Goal: Information Seeking & Learning: Learn about a topic

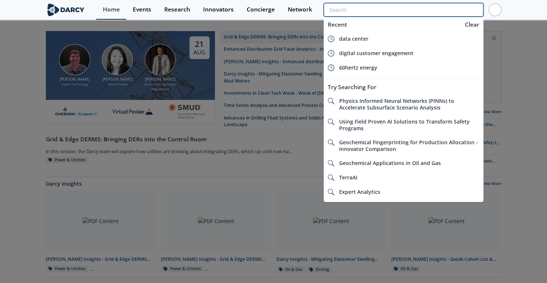
click at [434, 9] on input "search" at bounding box center [402, 10] width 159 height 14
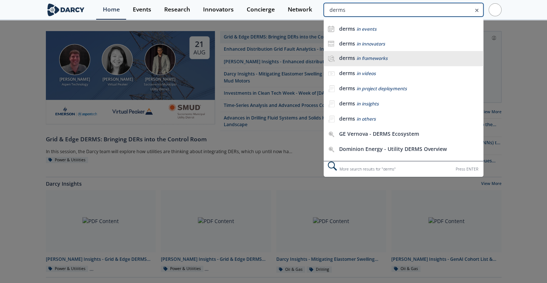
type input "derms"
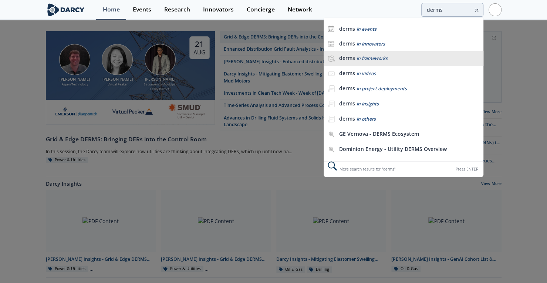
click at [394, 55] on div "derms in frameworks" at bounding box center [409, 58] width 140 height 7
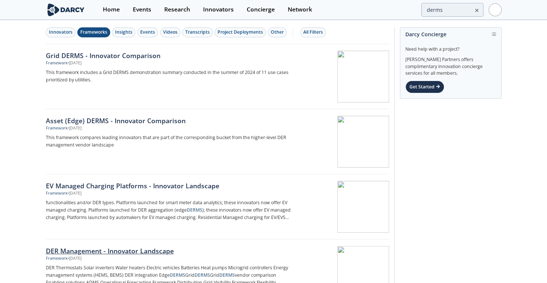
click at [96, 252] on div "DER Management - Innovator Landscape" at bounding box center [168, 251] width 245 height 10
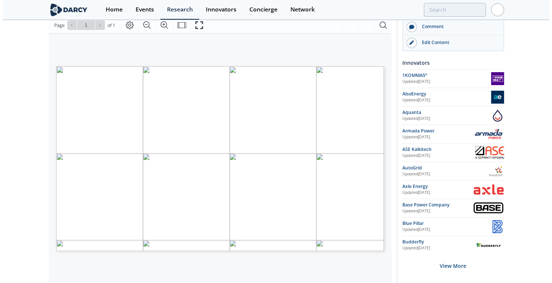
scroll to position [81, 0]
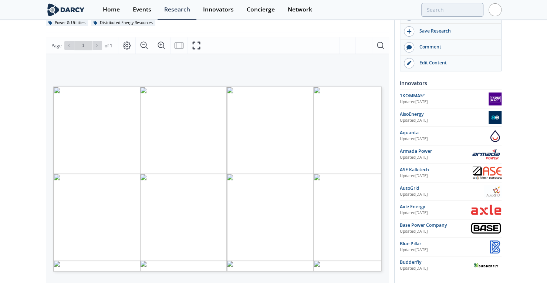
drag, startPoint x: 28, startPoint y: 147, endPoint x: 33, endPoint y: 108, distance: 39.6
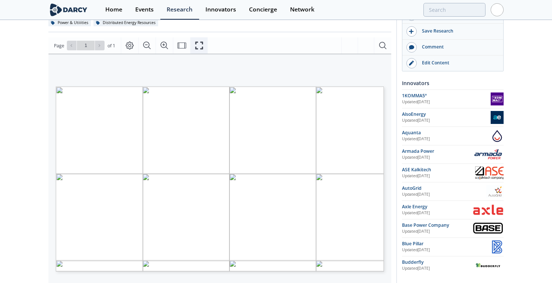
click at [197, 44] on icon "Fullscreen" at bounding box center [199, 45] width 9 height 9
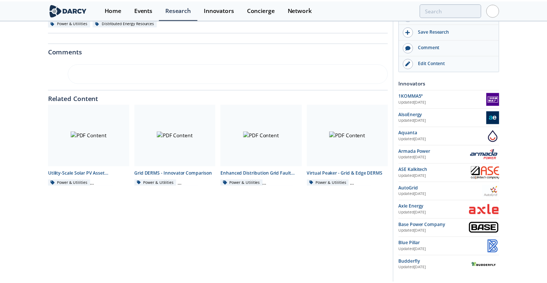
scroll to position [0, 0]
